Goal: Find specific page/section: Find specific page/section

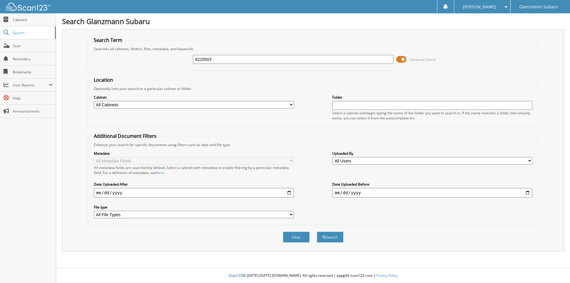
type input "6215003"
click at [317, 232] on button "Search" at bounding box center [330, 237] width 27 height 11
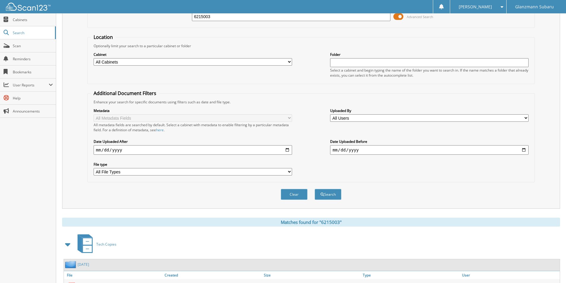
scroll to position [82, 0]
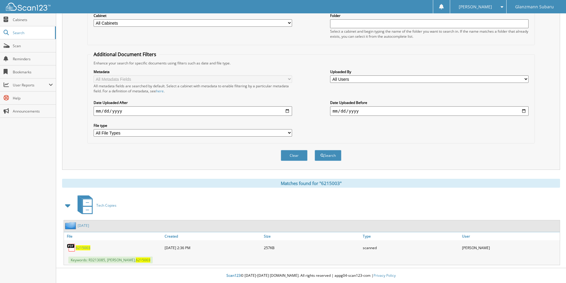
click at [86, 248] on span "6215003" at bounding box center [83, 247] width 15 height 5
click at [26, 48] on span "Scan" at bounding box center [33, 45] width 40 height 5
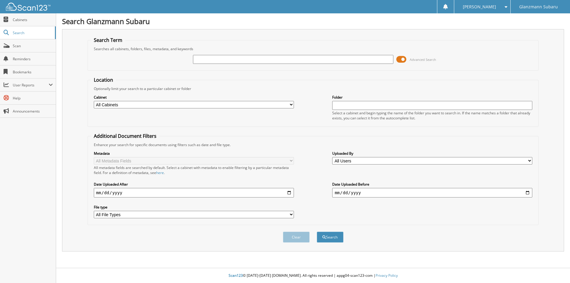
click at [207, 61] on input "text" at bounding box center [293, 59] width 200 height 9
type input "65329"
click at [317, 232] on button "Search" at bounding box center [330, 237] width 27 height 11
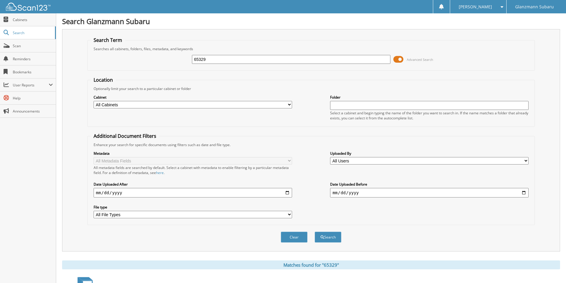
drag, startPoint x: 208, startPoint y: 60, endPoint x: 159, endPoint y: 62, distance: 49.3
click at [160, 62] on div "65329 Advanced Search" at bounding box center [311, 59] width 441 height 16
type input "6215003"
click at [314, 232] on button "Search" at bounding box center [327, 237] width 27 height 11
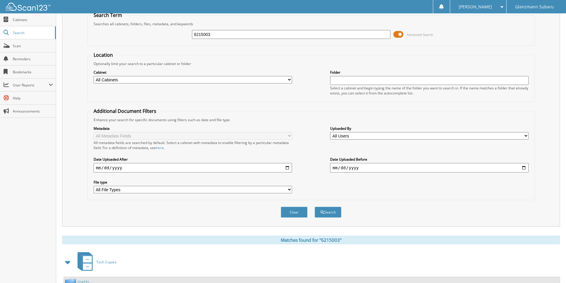
scroll to position [82, 0]
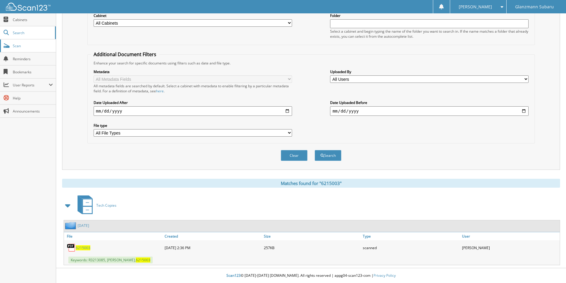
click at [31, 45] on span "Scan" at bounding box center [33, 45] width 40 height 5
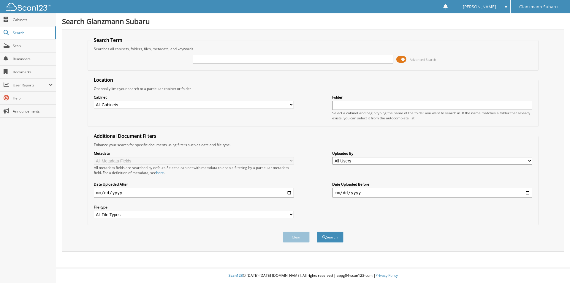
click at [397, 59] on span at bounding box center [401, 59] width 10 height 9
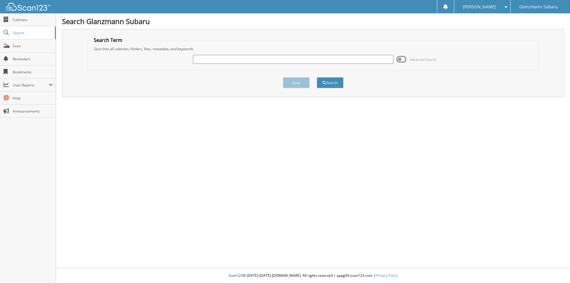
click at [207, 61] on input "text" at bounding box center [293, 59] width 200 height 9
type input "S250890"
click at [317, 77] on button "Search" at bounding box center [330, 82] width 27 height 11
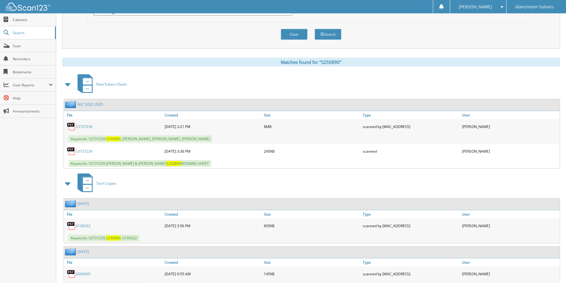
scroll to position [208, 0]
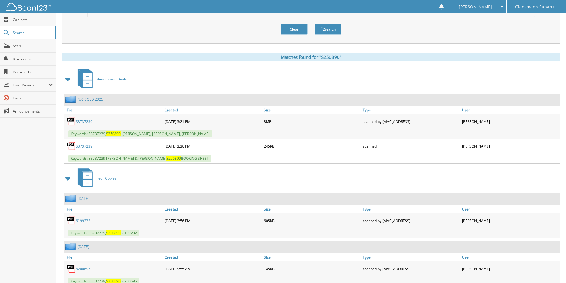
click at [85, 122] on link "S3737239" at bounding box center [84, 121] width 17 height 5
